Goal: Check status: Check status

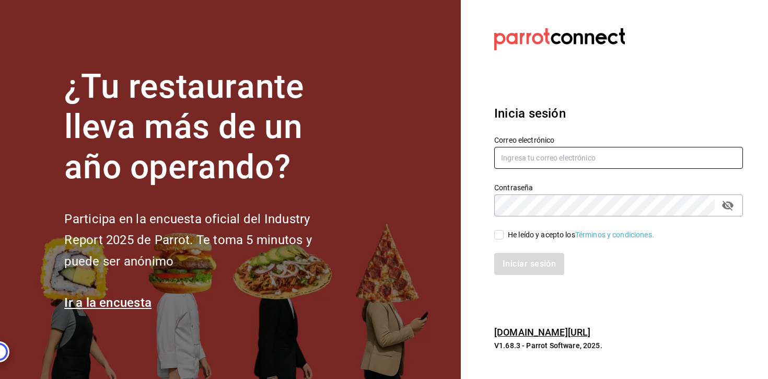
click at [580, 159] on input "text" at bounding box center [619, 158] width 249 height 22
type input "alvaro.garcia8920@gmail.com"
click at [498, 237] on input "He leído y acepto los Términos y condiciones." at bounding box center [499, 234] width 9 height 9
checkbox input "true"
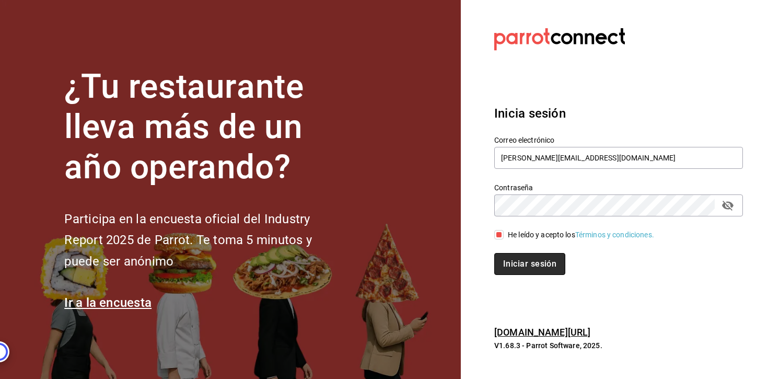
click at [511, 272] on button "Iniciar sesión" at bounding box center [530, 264] width 71 height 22
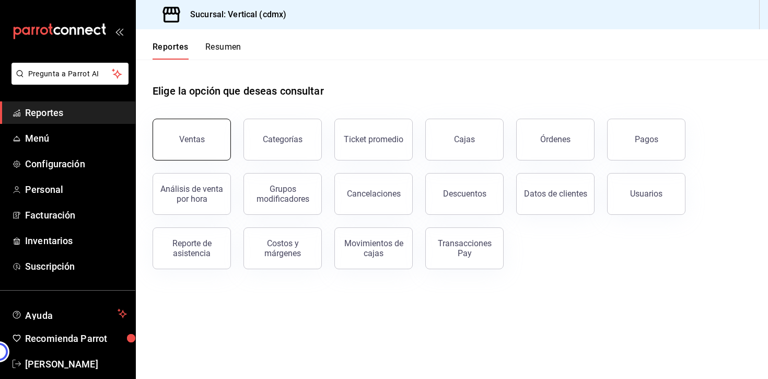
click at [163, 135] on button "Ventas" at bounding box center [192, 140] width 78 height 42
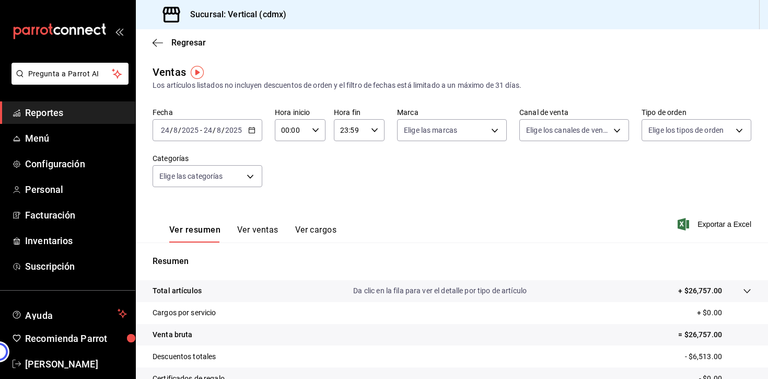
click at [253, 133] on icon "button" at bounding box center [251, 130] width 7 height 7
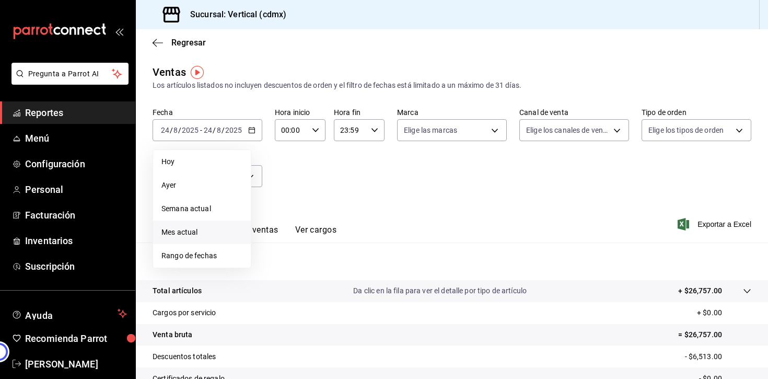
click at [204, 228] on span "Mes actual" at bounding box center [202, 232] width 81 height 11
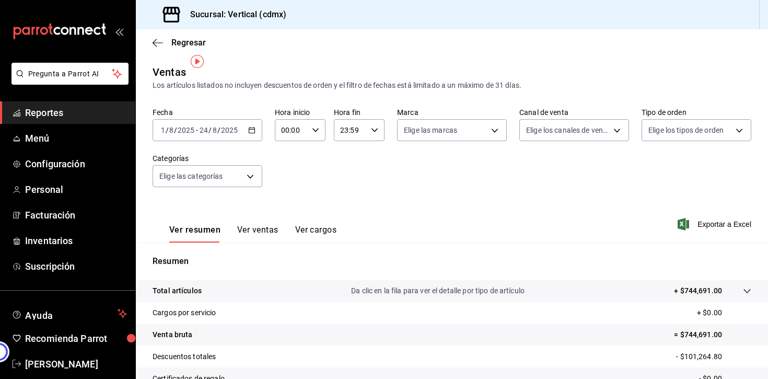
scroll to position [122, 0]
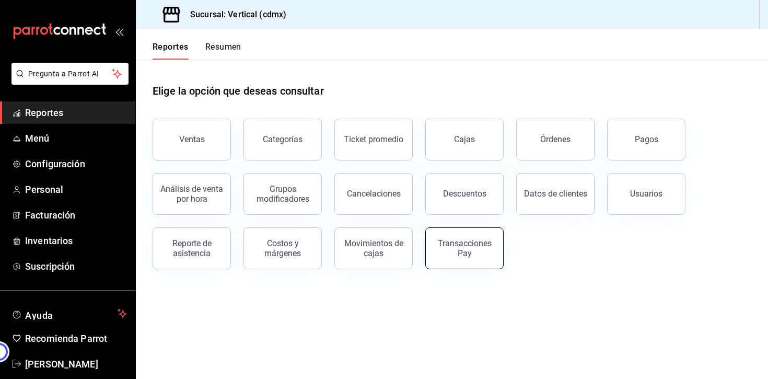
click at [468, 255] on div "Transacciones Pay" at bounding box center [464, 248] width 65 height 20
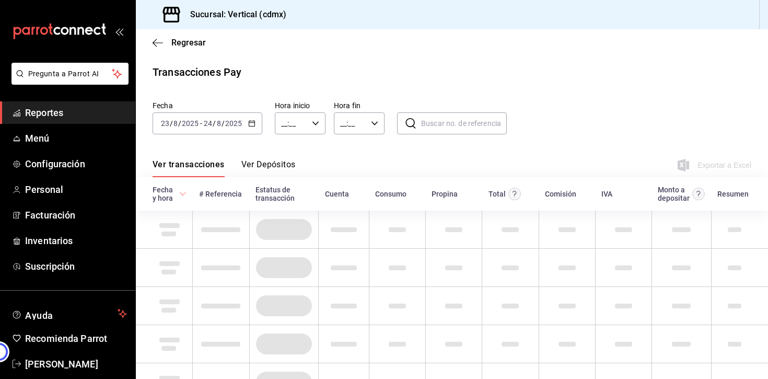
type input "00:00"
type input "23:59"
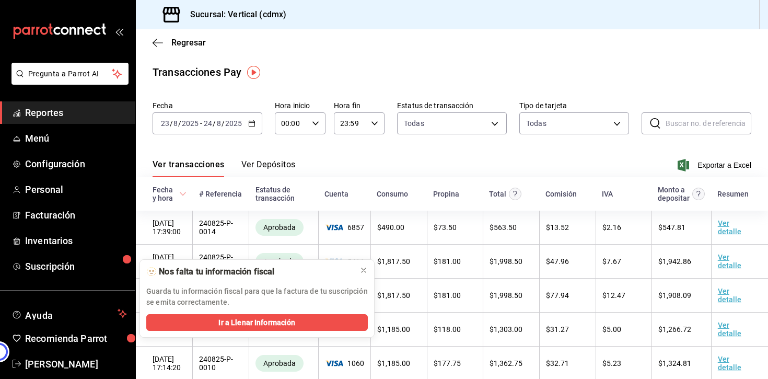
click at [258, 163] on button "Ver Depósitos" at bounding box center [269, 168] width 54 height 18
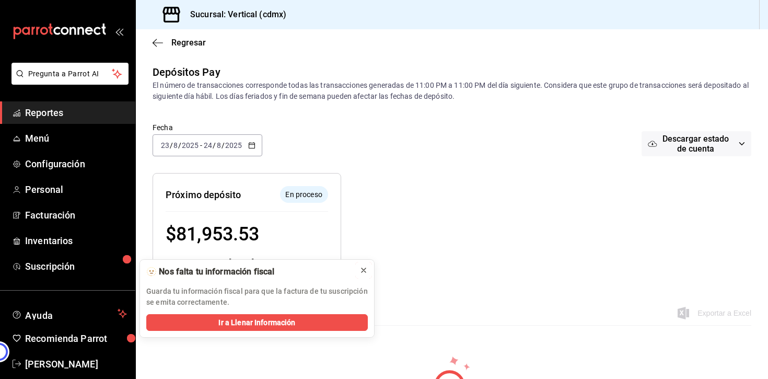
click at [362, 269] on icon at bounding box center [364, 270] width 8 height 8
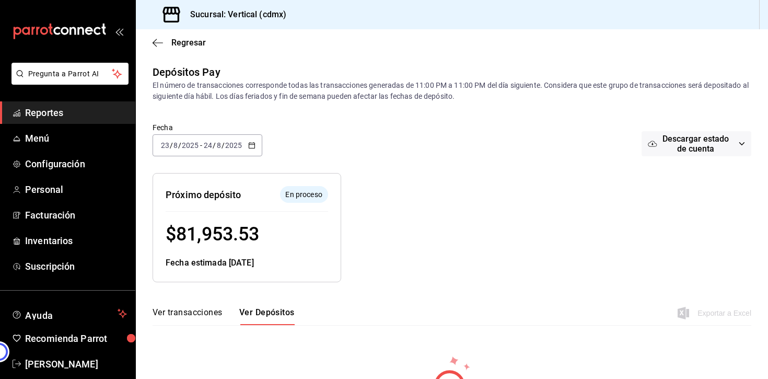
click at [212, 308] on button "Ver transacciones" at bounding box center [188, 316] width 70 height 18
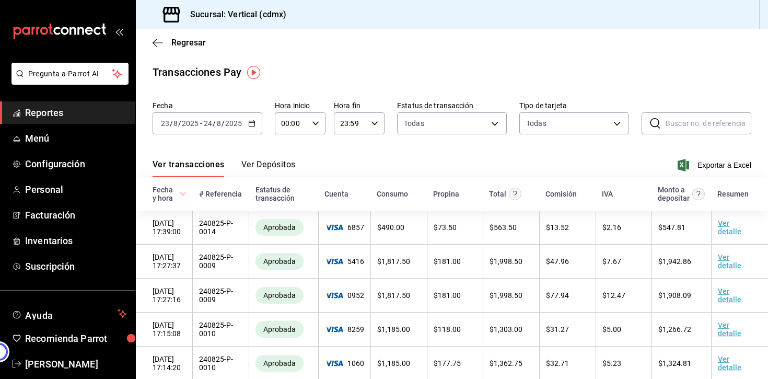
click at [279, 165] on button "Ver Depósitos" at bounding box center [269, 168] width 54 height 18
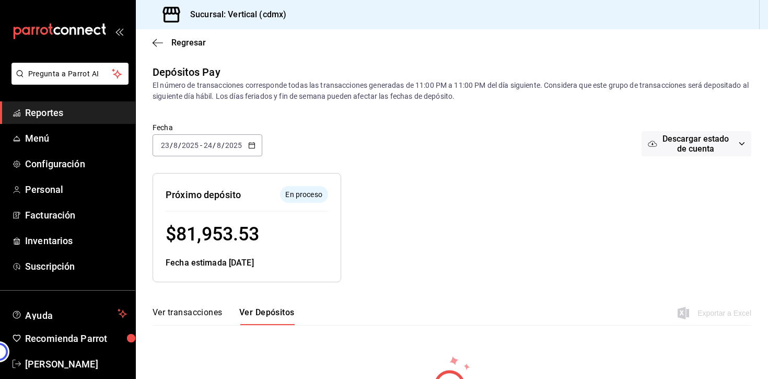
click at [253, 143] on icon "button" at bounding box center [251, 145] width 7 height 7
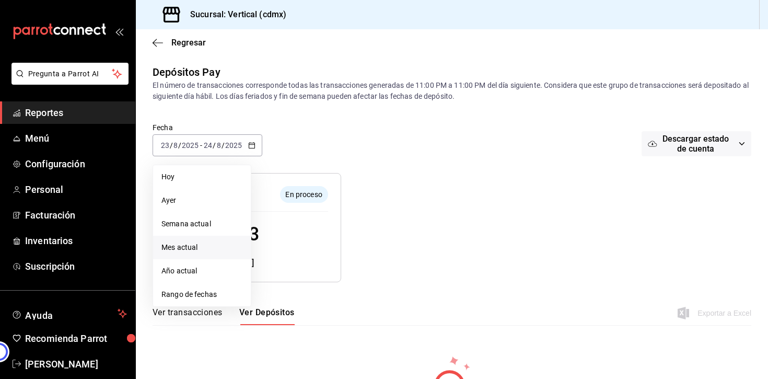
click at [196, 251] on span "Mes actual" at bounding box center [202, 247] width 81 height 11
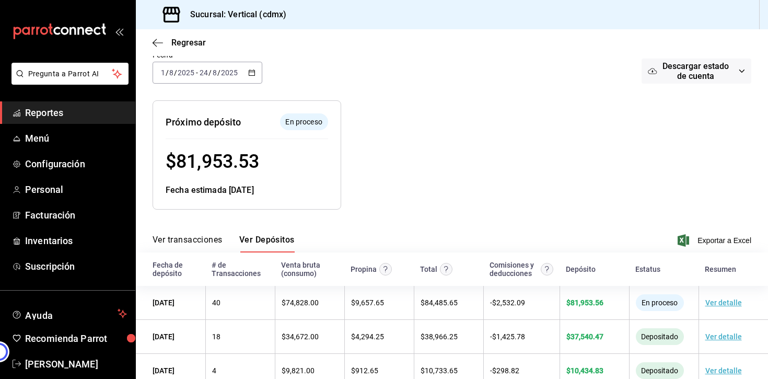
scroll to position [77, 0]
